Goal: Find specific page/section: Find specific page/section

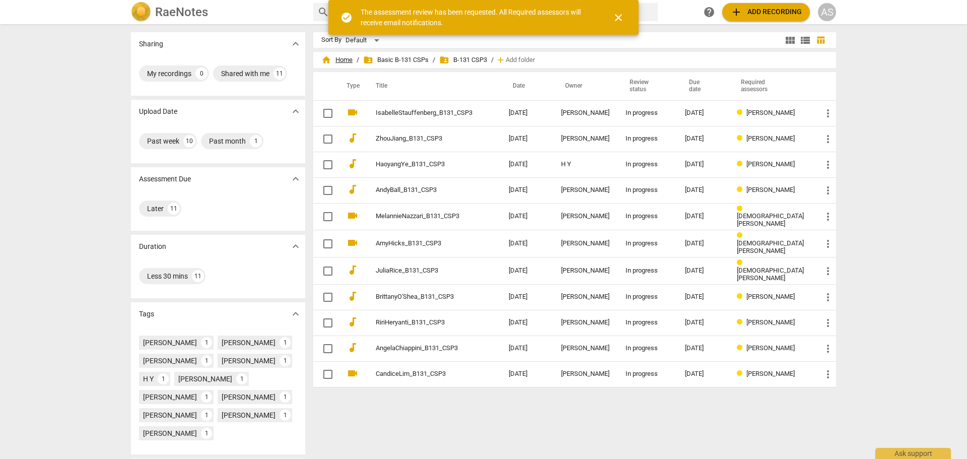
click at [342, 57] on span "home Home" at bounding box center [336, 60] width 31 height 10
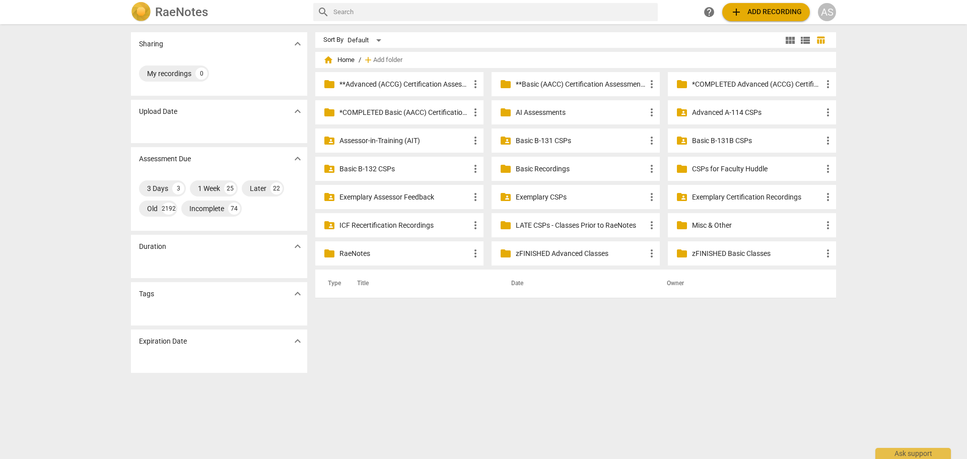
click at [709, 109] on p "Advanced A-114 CSPs" at bounding box center [757, 112] width 130 height 11
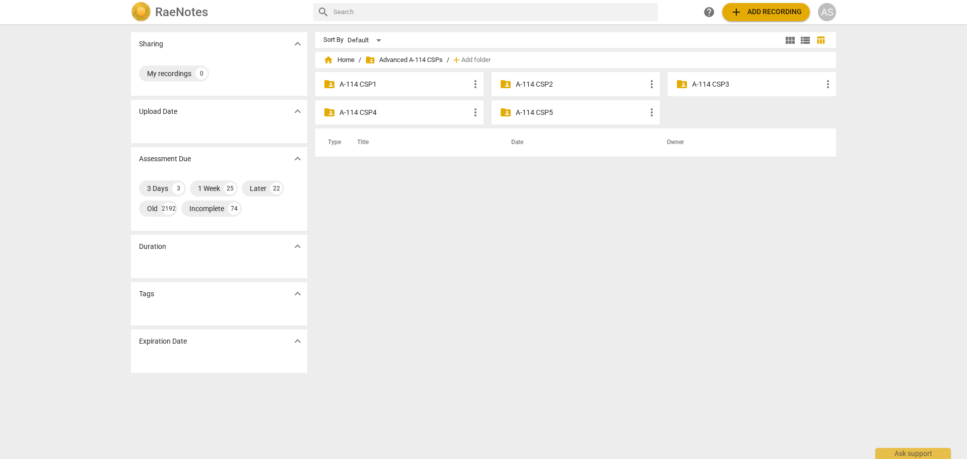
click at [713, 83] on p "A-114 CSP3" at bounding box center [757, 84] width 130 height 11
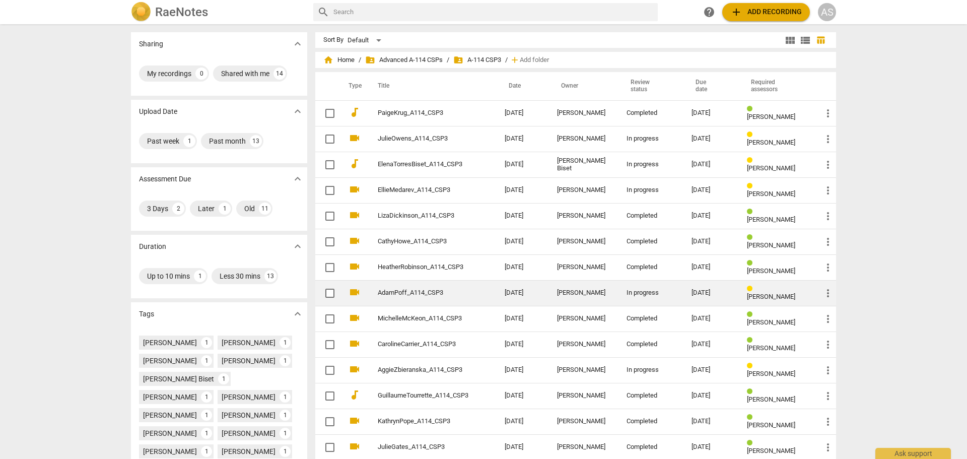
click at [637, 292] on div "In progress" at bounding box center [651, 293] width 49 height 8
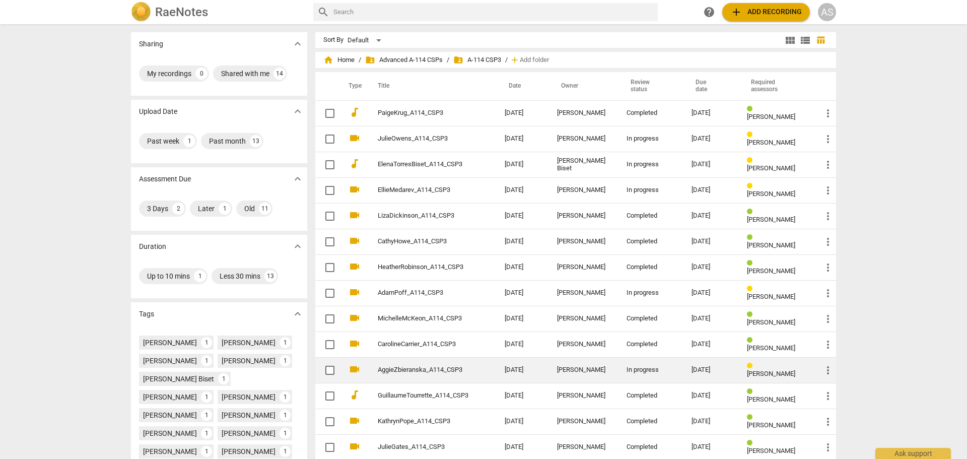
click at [665, 374] on td "In progress" at bounding box center [651, 370] width 65 height 26
